Goal: Task Accomplishment & Management: Complete application form

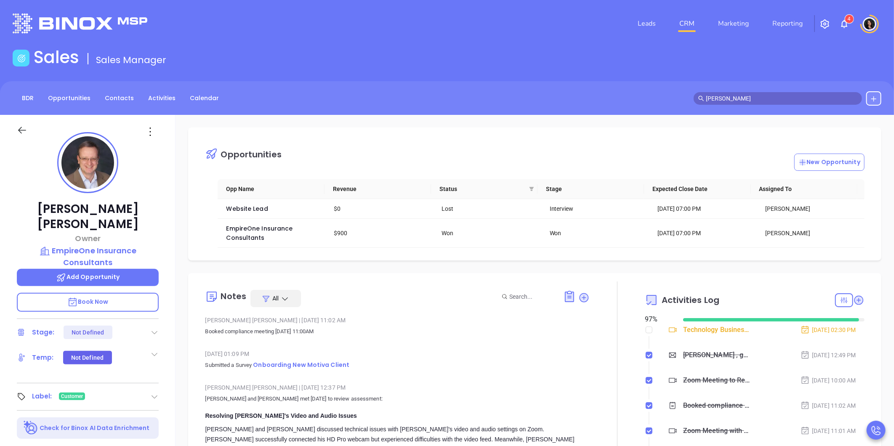
scroll to position [171, 0]
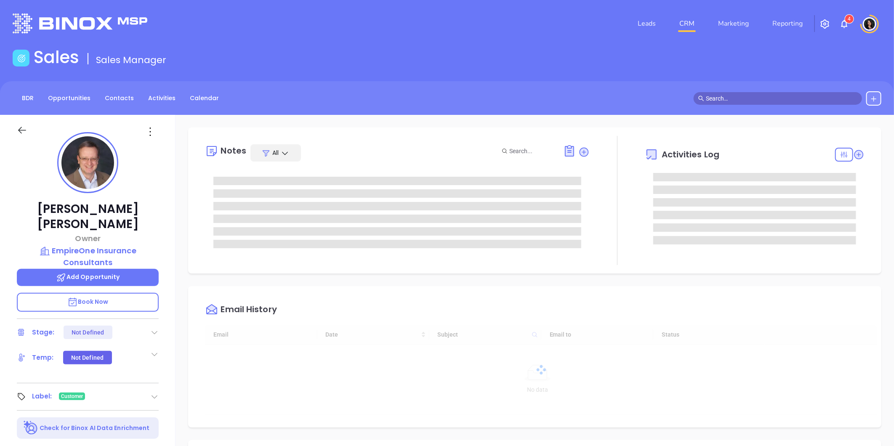
type input "[DATE]"
type input "[PERSON_NAME]"
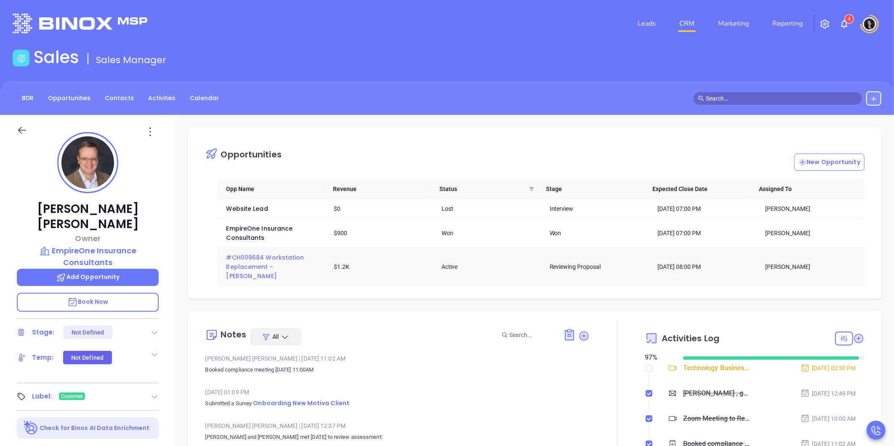
click at [276, 271] on span "#CH009684 Workstation Replacement - Jacquelyn Johns" at bounding box center [266, 266] width 80 height 27
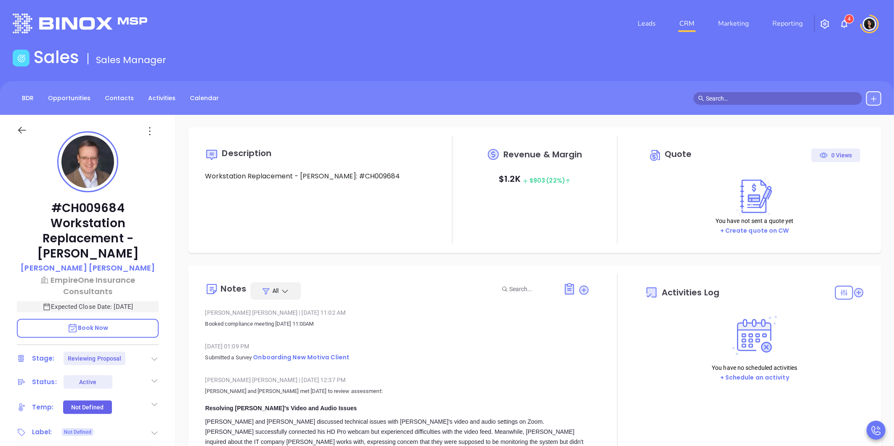
type input "[DATE]"
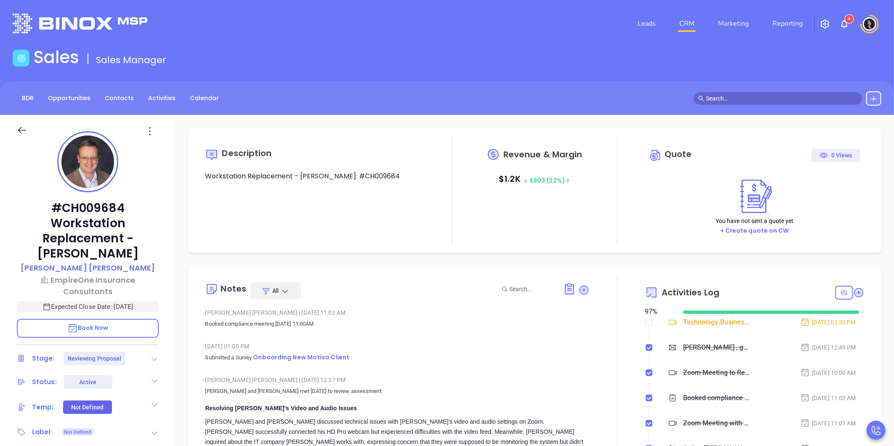
scroll to position [244, 0]
click at [280, 257] on div "Description Workstation Replacement - Jacquelyn JohnsQuote: #CH009684 Revenue &…" at bounding box center [534, 409] width 718 height 589
type input "[PERSON_NAME]"
type input "[DATE]"
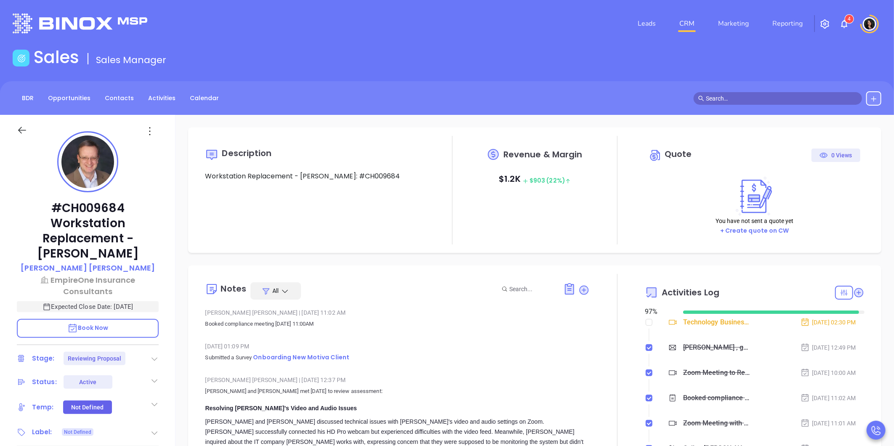
type input "[PERSON_NAME]"
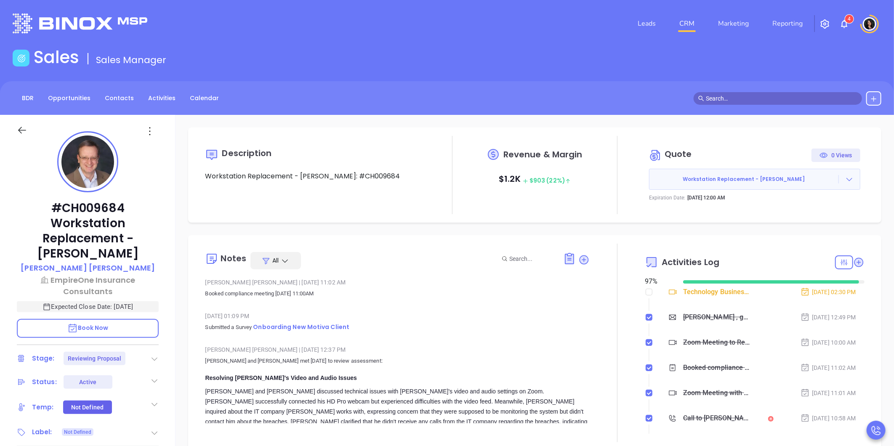
click at [400, 229] on div "Description Workstation Replacement - Jacquelyn JohnsQuote: #CH009684 Revenue &…" at bounding box center [534, 409] width 718 height 589
